Goal: Find contact information: Find contact information

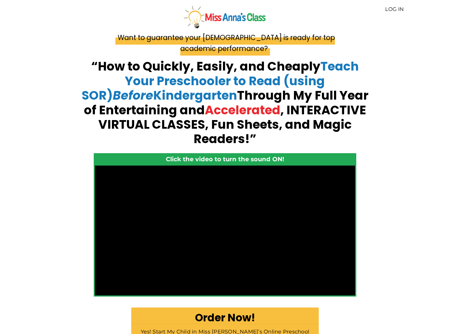
scroll to position [1408, 0]
